Goal: Complete application form

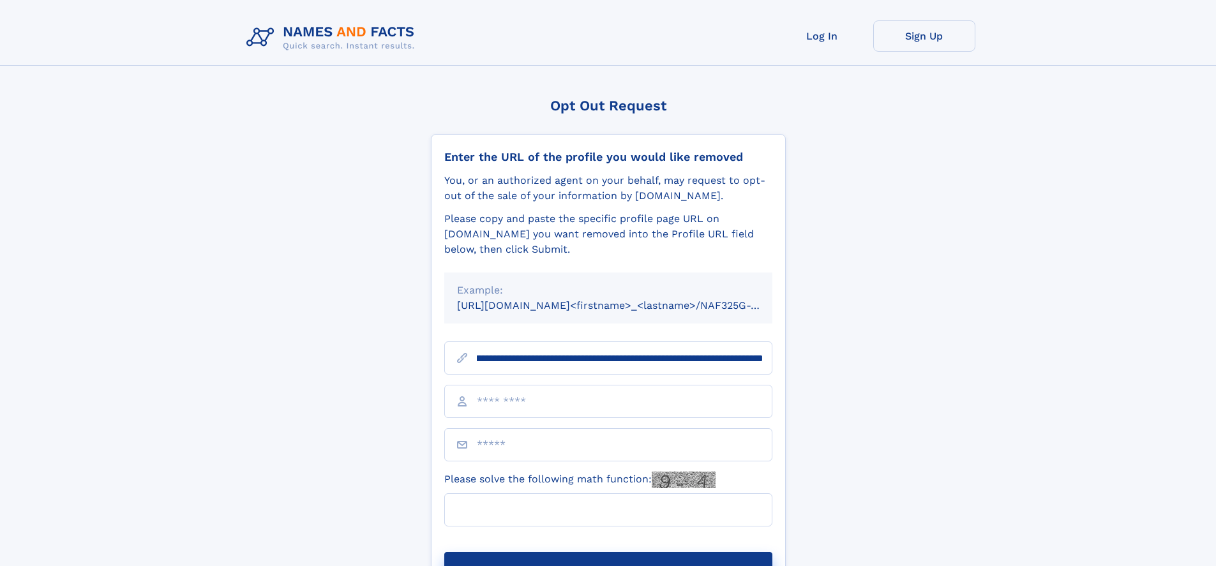
scroll to position [0, 153]
type input "**********"
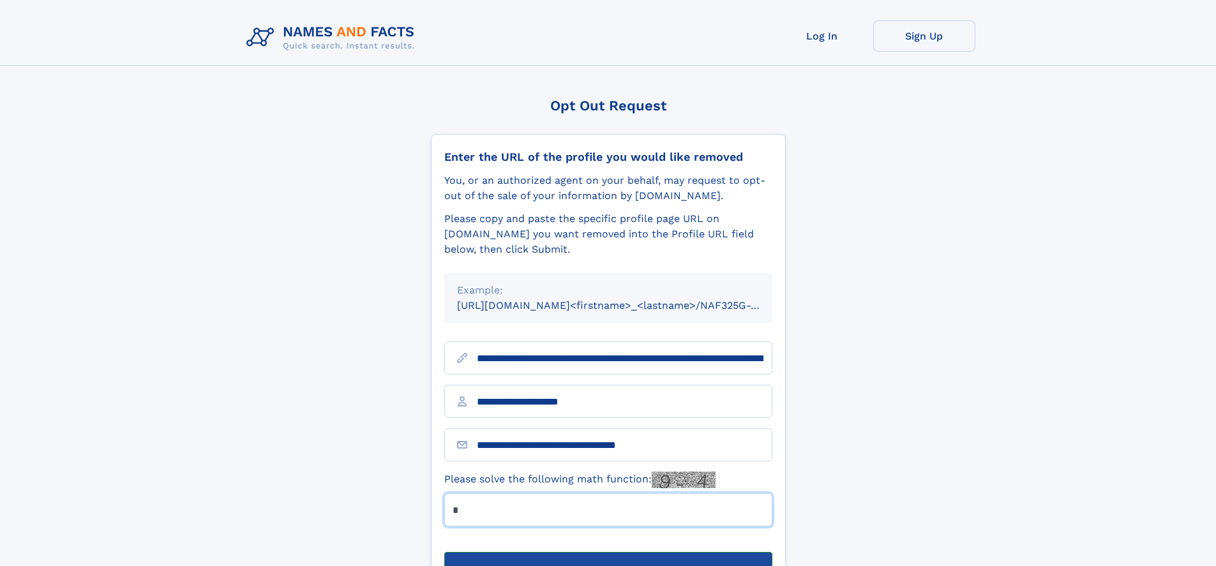
type input "*"
click at [608, 552] on button "Submit Opt Out Request" at bounding box center [608, 572] width 328 height 41
